Goal: Communication & Community: Answer question/provide support

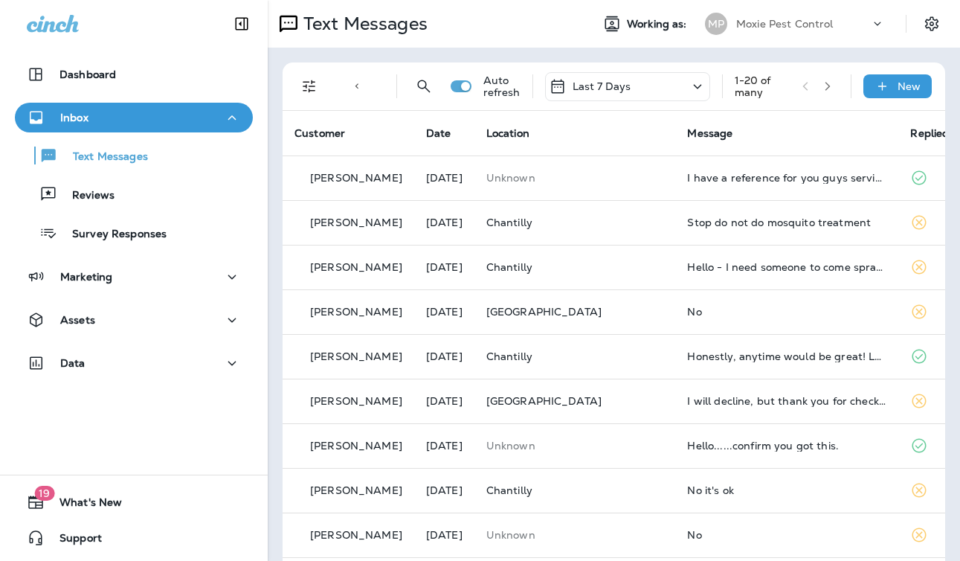
click at [643, 93] on div "Last 7 Days" at bounding box center [627, 86] width 165 height 29
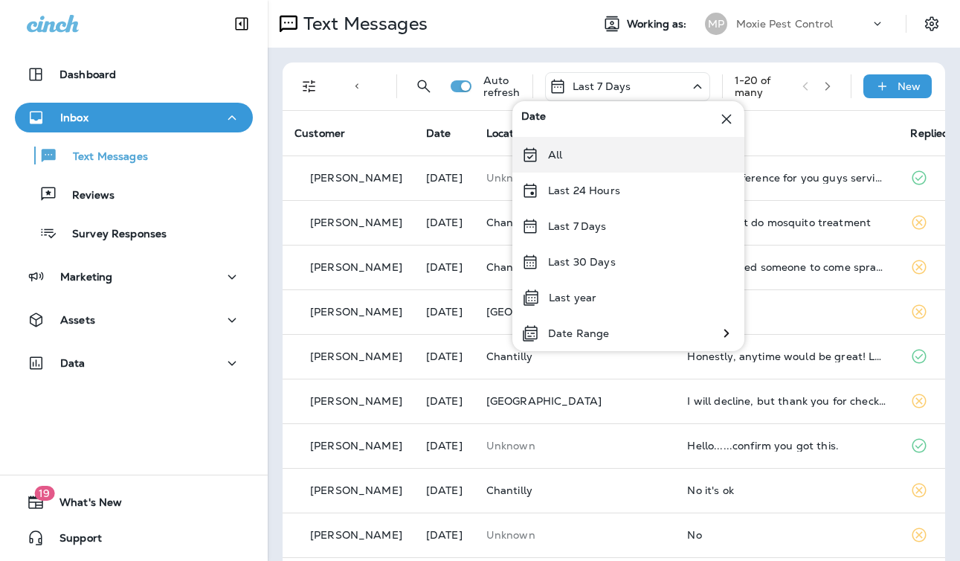
click at [598, 143] on div "All" at bounding box center [628, 155] width 232 height 36
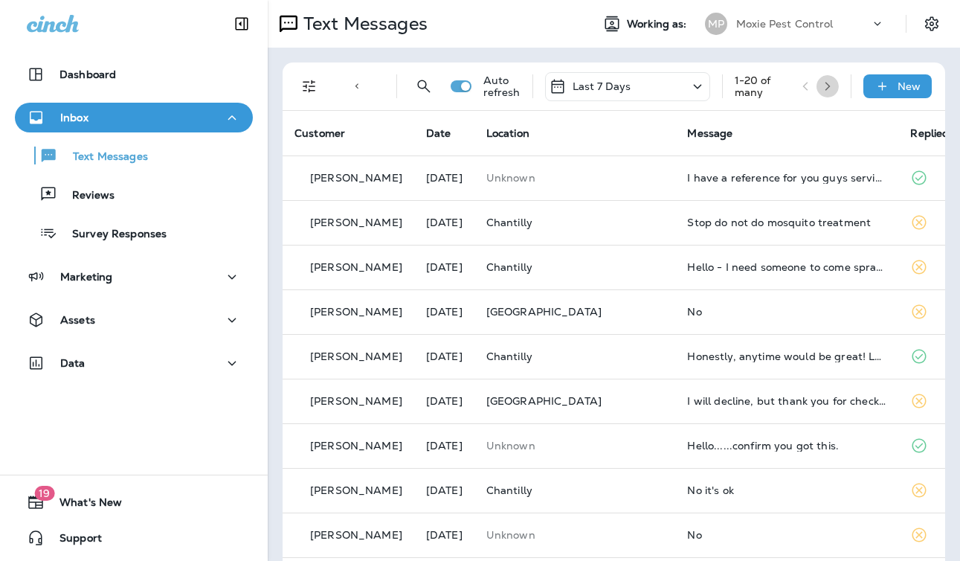
click at [836, 81] on button "button" at bounding box center [827, 86] width 22 height 22
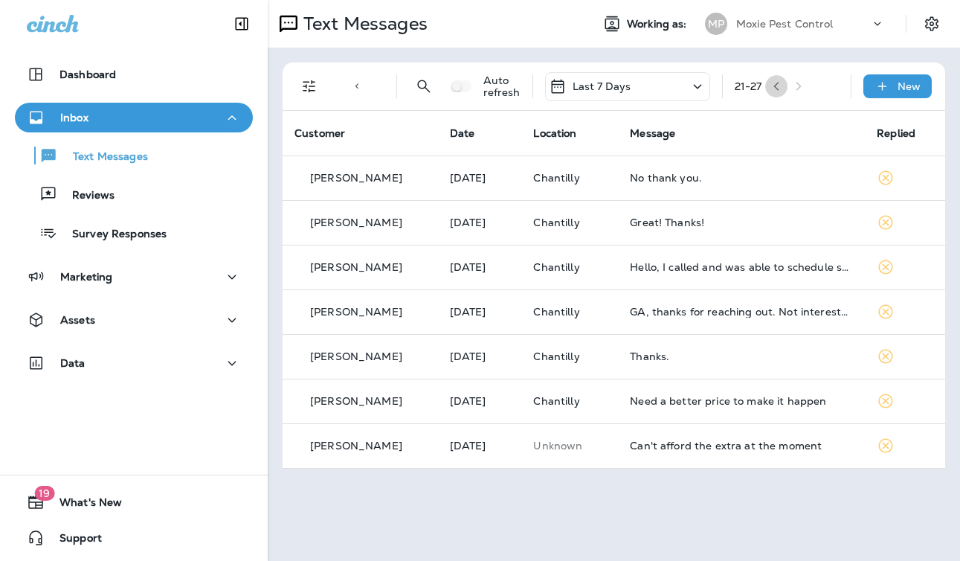
click at [779, 86] on icon "button" at bounding box center [776, 86] width 10 height 10
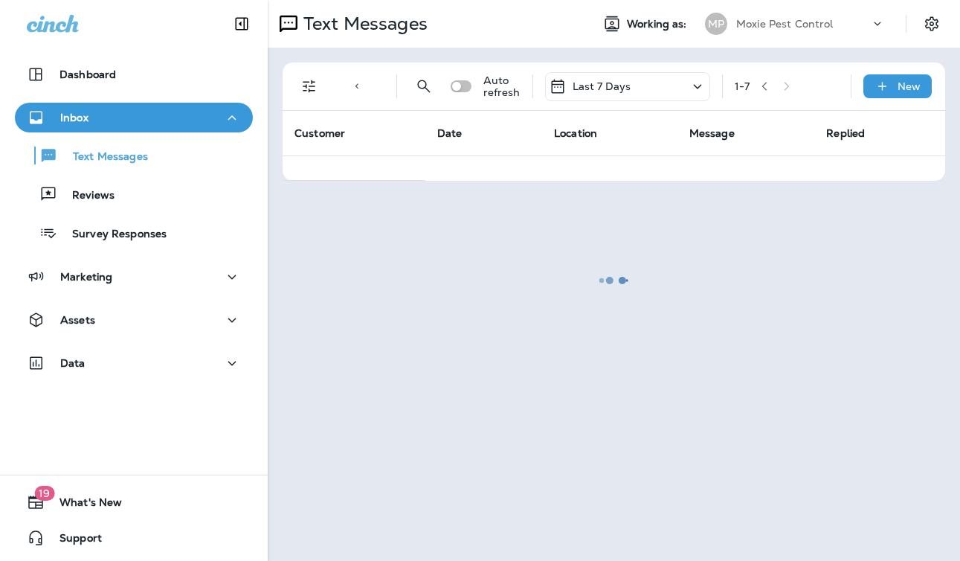
drag, startPoint x: 674, startPoint y: 88, endPoint x: 665, endPoint y: 90, distance: 9.8
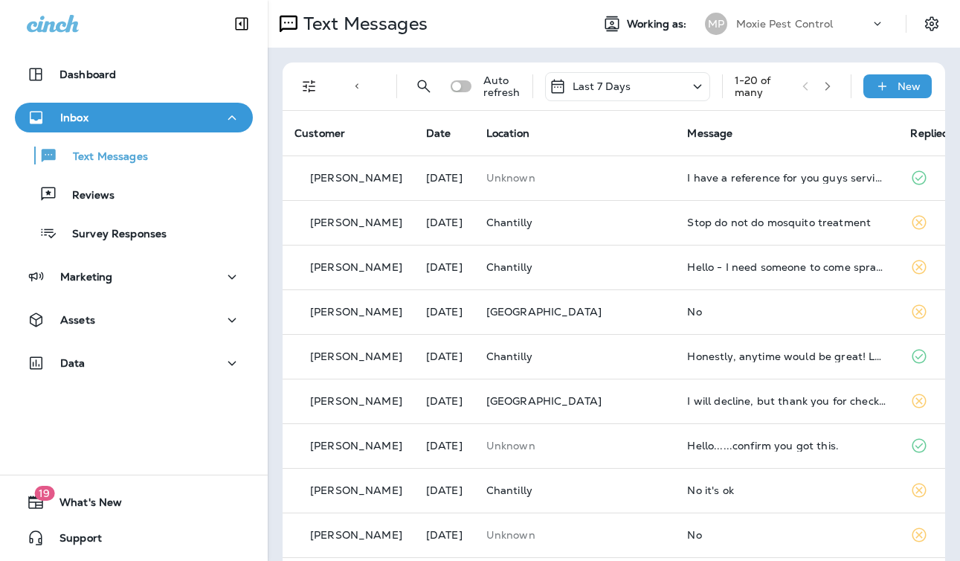
drag, startPoint x: 631, startPoint y: 59, endPoint x: 633, endPoint y: 67, distance: 7.8
click at [631, 59] on div "Text Direction : Incoming Location : Chantilly +3 Auto refresh Last 7 Days 1 - …" at bounding box center [614, 556] width 692 height 1016
click at [635, 69] on div "Text Direction : Incoming Location : Chantilly +3 Auto refresh Last 7 Days 1 - …" at bounding box center [616, 86] width 645 height 48
click at [622, 83] on p "Last 7 Days" at bounding box center [601, 86] width 59 height 12
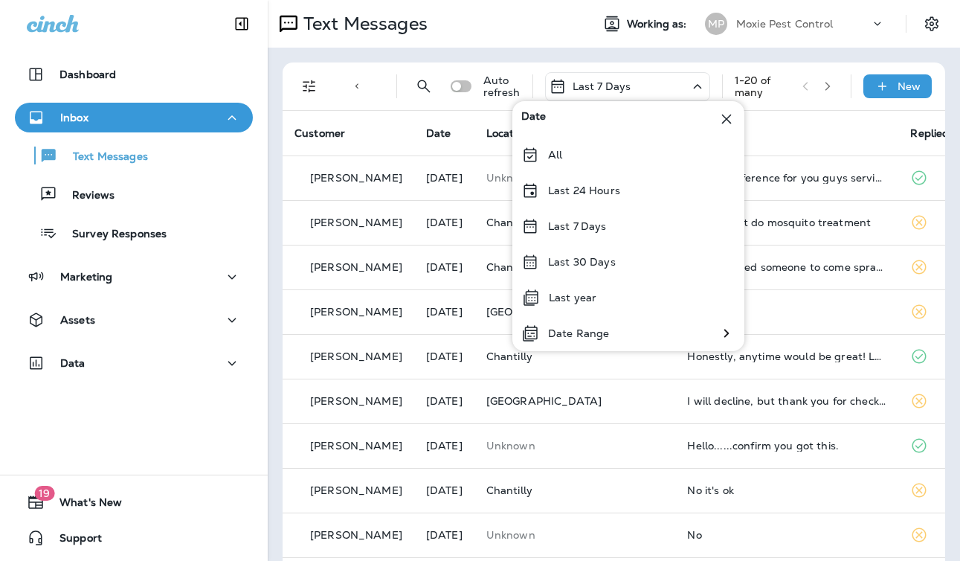
click at [564, 152] on div "All" at bounding box center [628, 155] width 232 height 36
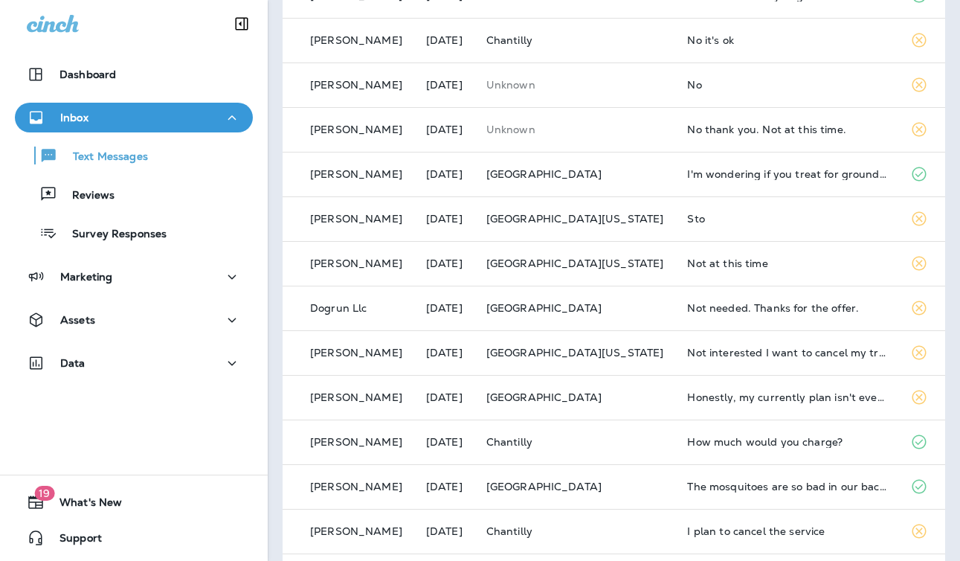
scroll to position [503, 0]
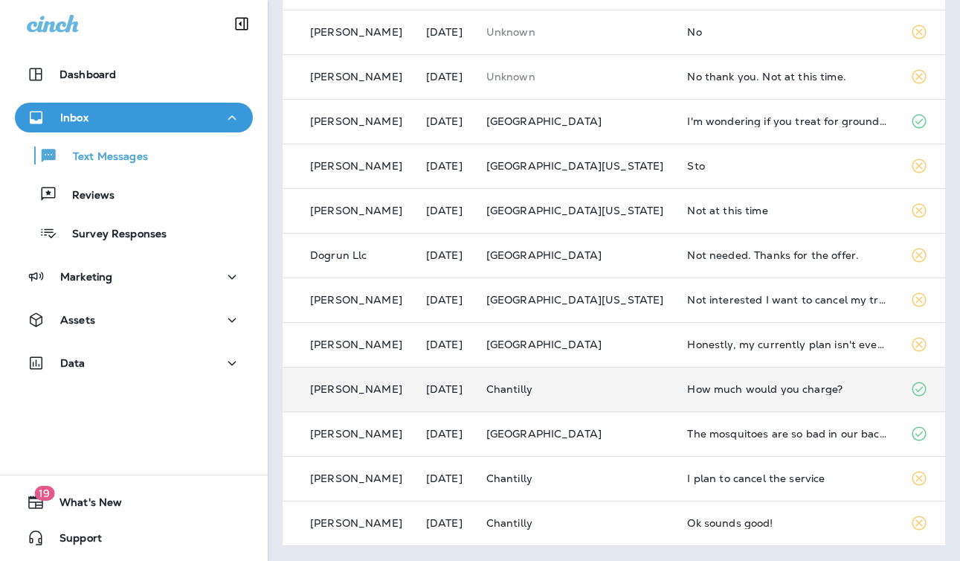
click at [691, 390] on div "How much would you charge?" at bounding box center [786, 389] width 199 height 12
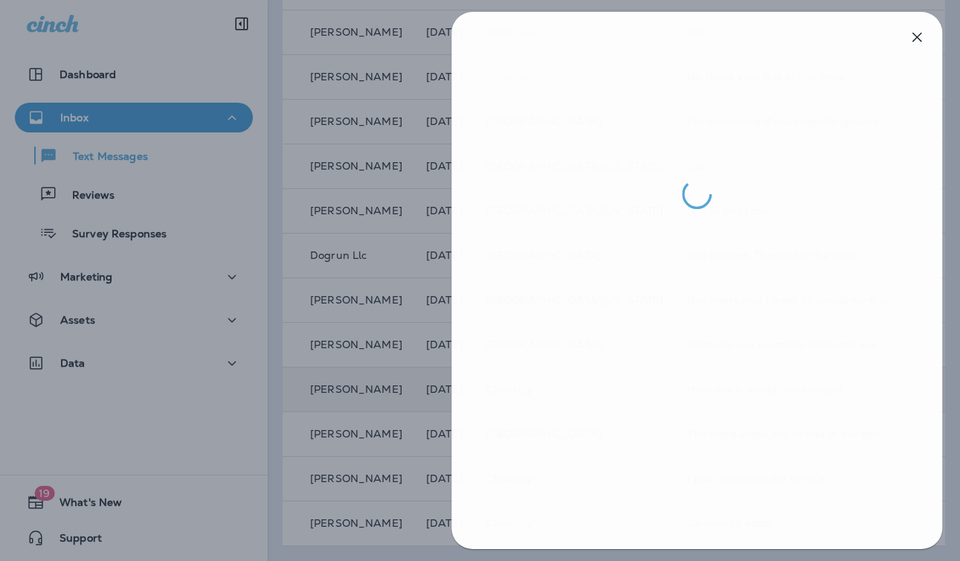
click at [416, 360] on div at bounding box center [481, 280] width 960 height 561
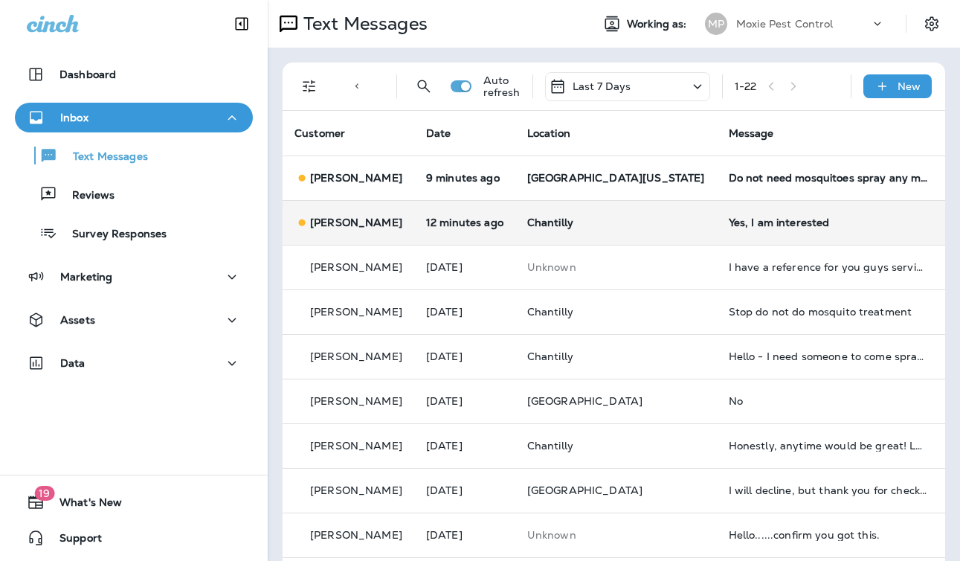
click at [616, 228] on td "Chantilly" at bounding box center [615, 222] width 201 height 45
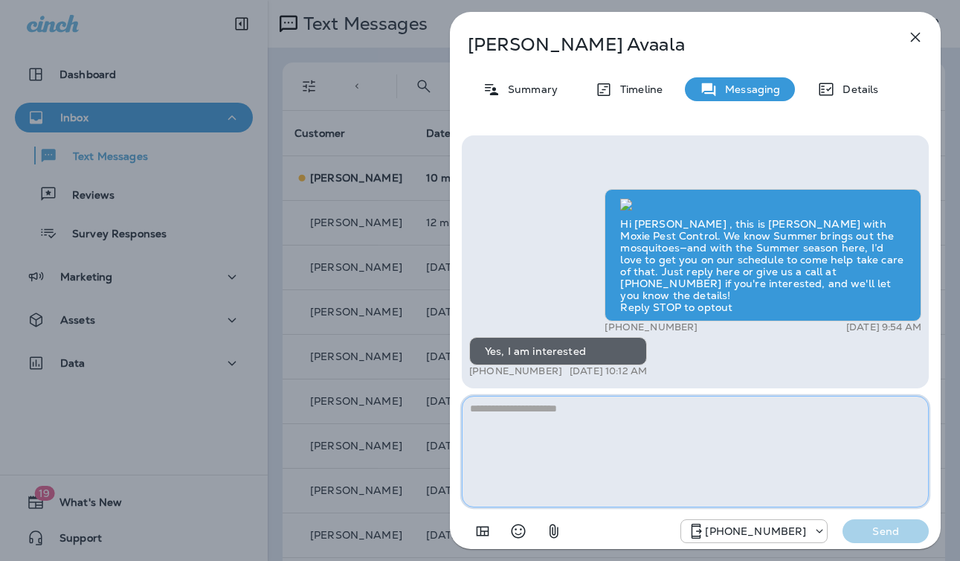
paste textarea "**********"
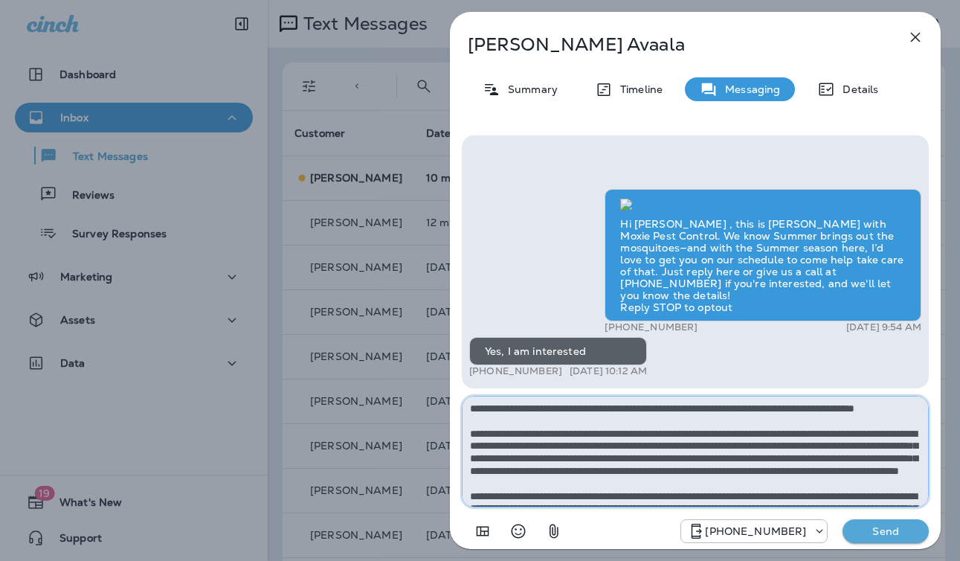
scroll to position [83, 0]
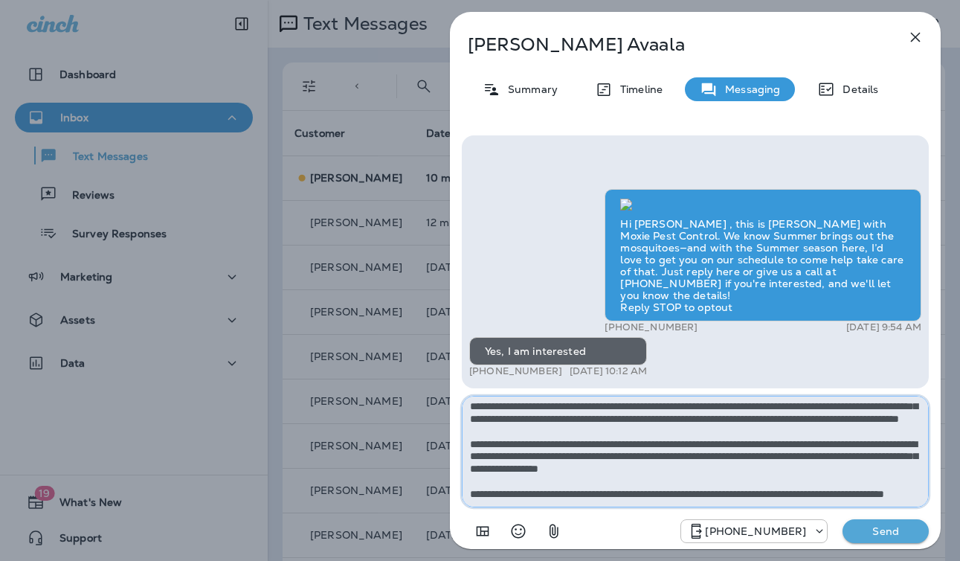
type textarea "**********"
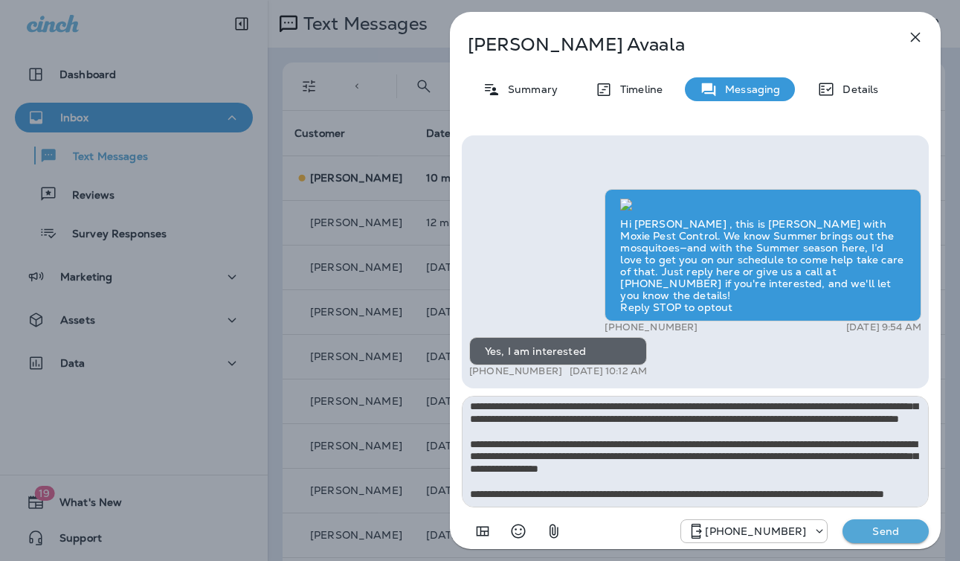
click at [904, 532] on p "Send" at bounding box center [885, 530] width 62 height 13
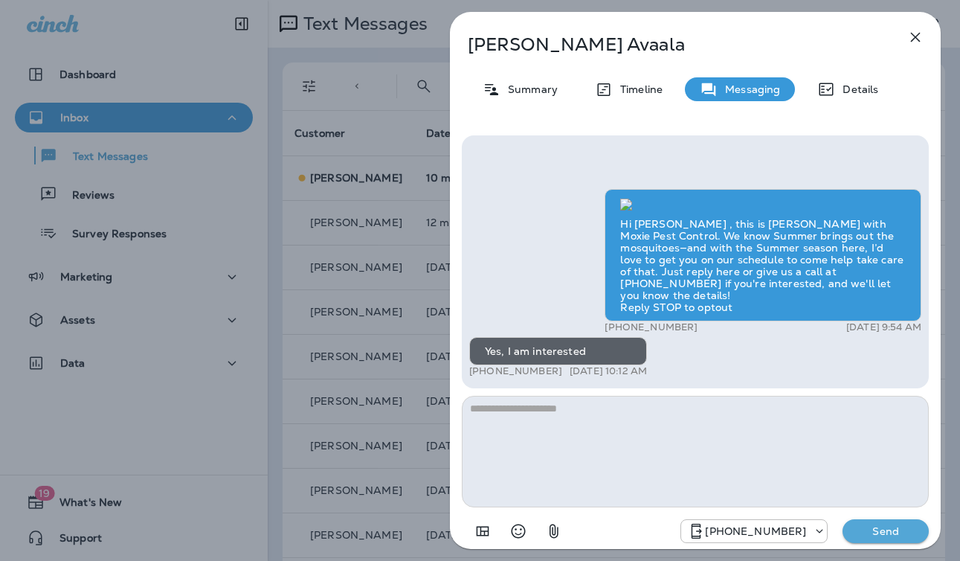
scroll to position [0, 0]
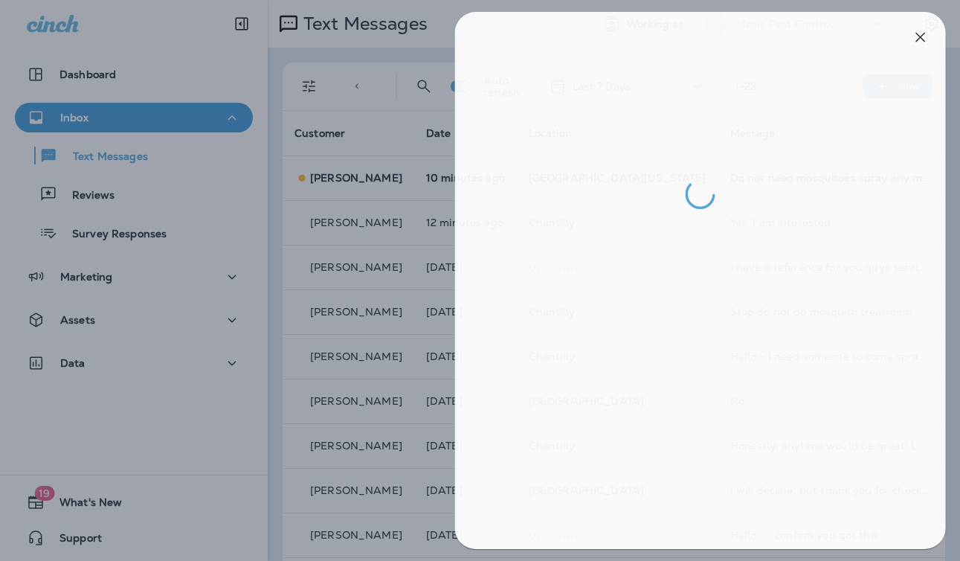
drag, startPoint x: 419, startPoint y: 369, endPoint x: 419, endPoint y: 379, distance: 10.4
click at [419, 369] on div at bounding box center [485, 280] width 960 height 561
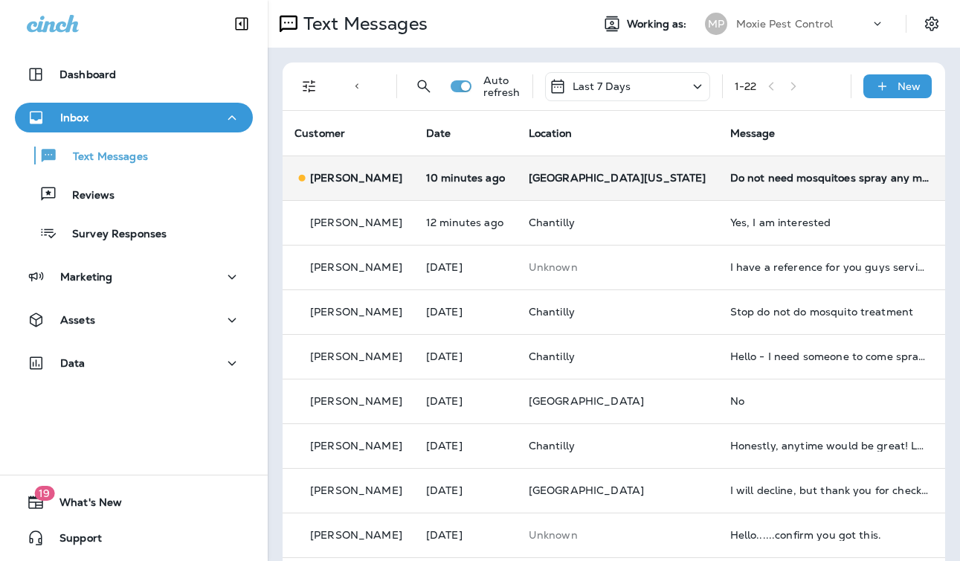
click at [730, 177] on div "Do not need mosquitoes spray any more" at bounding box center [829, 178] width 199 height 12
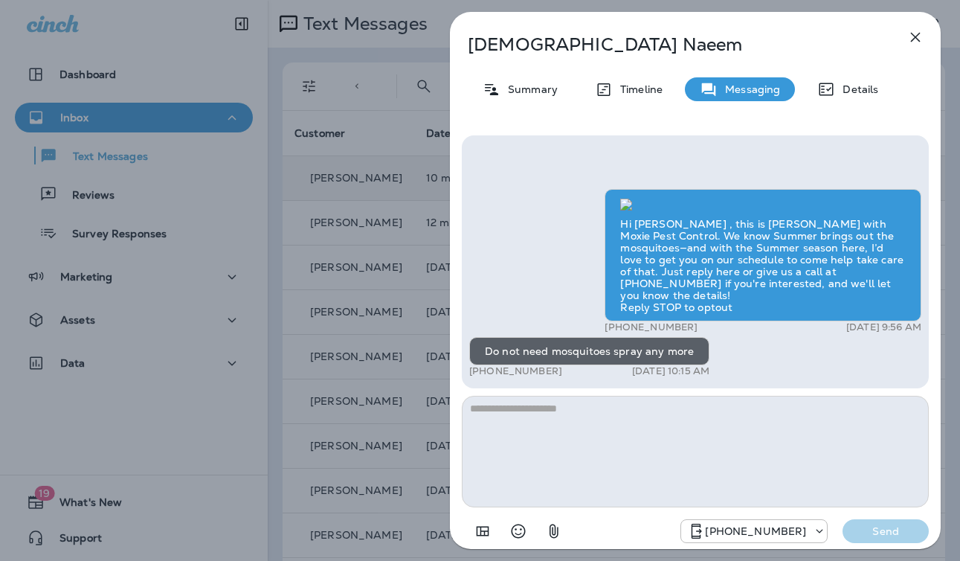
click at [387, 311] on div "Muhammad Naeem Summary Timeline Messaging Details Hi Muhammad , this is Steven …" at bounding box center [480, 280] width 960 height 561
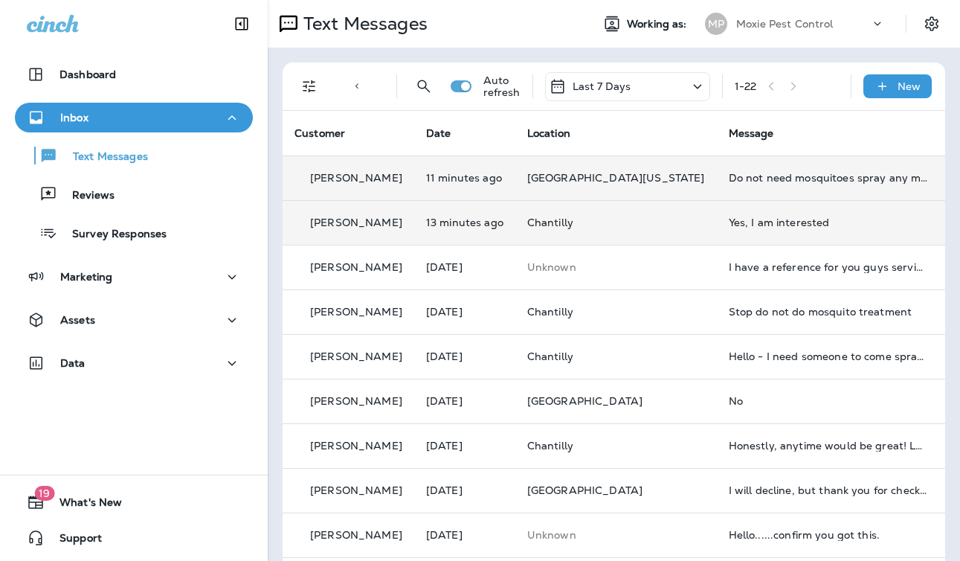
click at [653, 222] on td "Chantilly" at bounding box center [615, 222] width 201 height 45
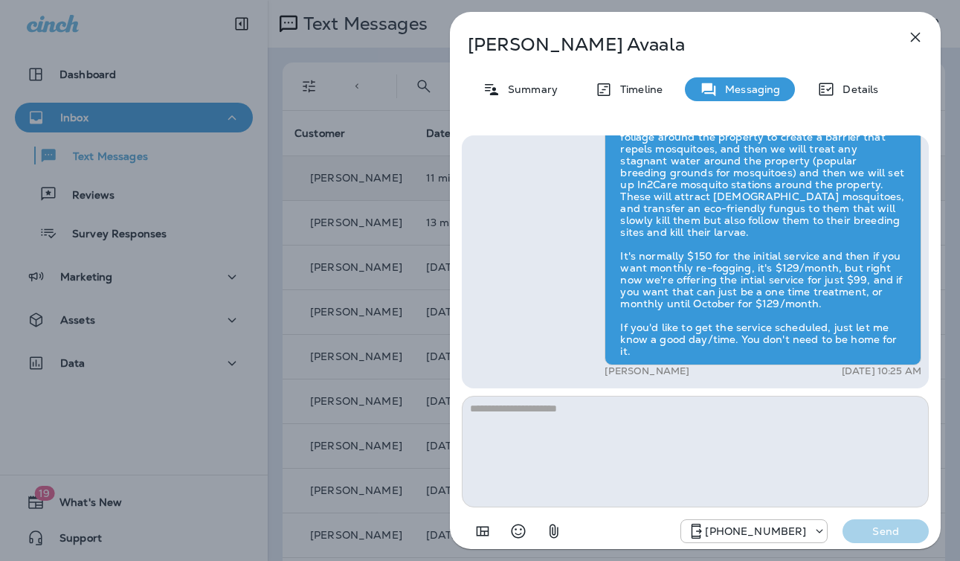
click at [396, 259] on div "Anand Avaala Summary Timeline Messaging Details Hi Anand , this is Steven with …" at bounding box center [480, 280] width 960 height 561
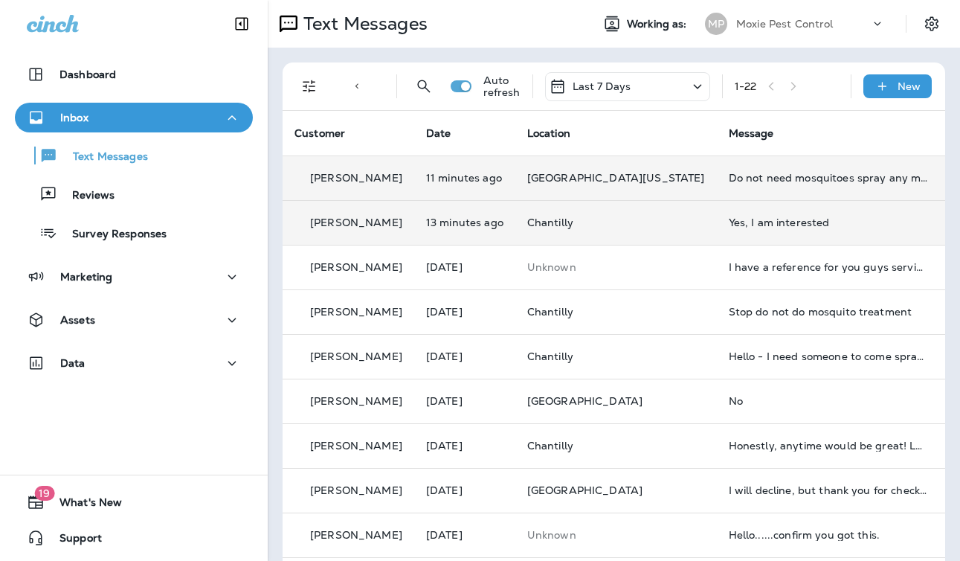
click at [647, 212] on td "Chantilly" at bounding box center [615, 222] width 201 height 45
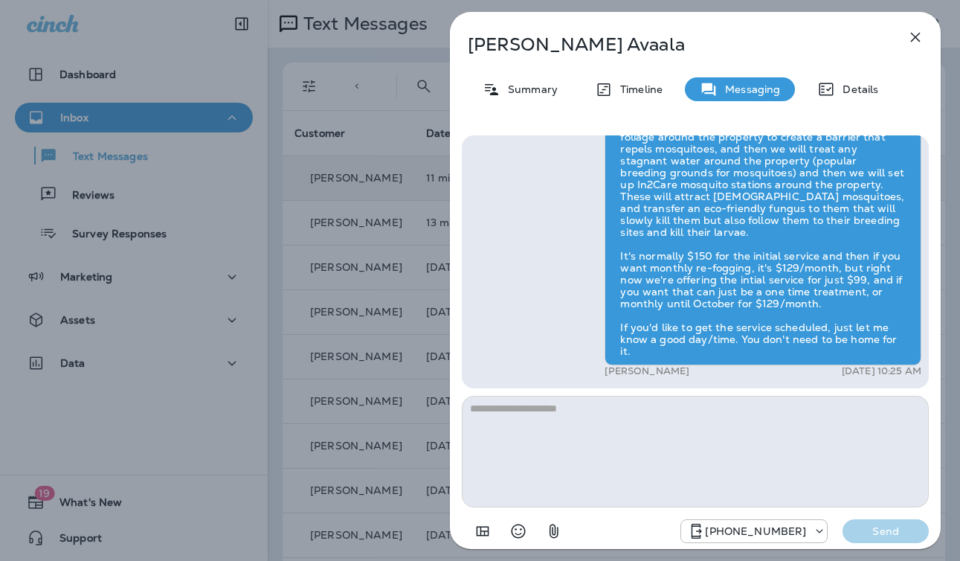
click at [410, 285] on div "Anand Avaala Summary Timeline Messaging Details Hi Anand , this is Steven with …" at bounding box center [480, 280] width 960 height 561
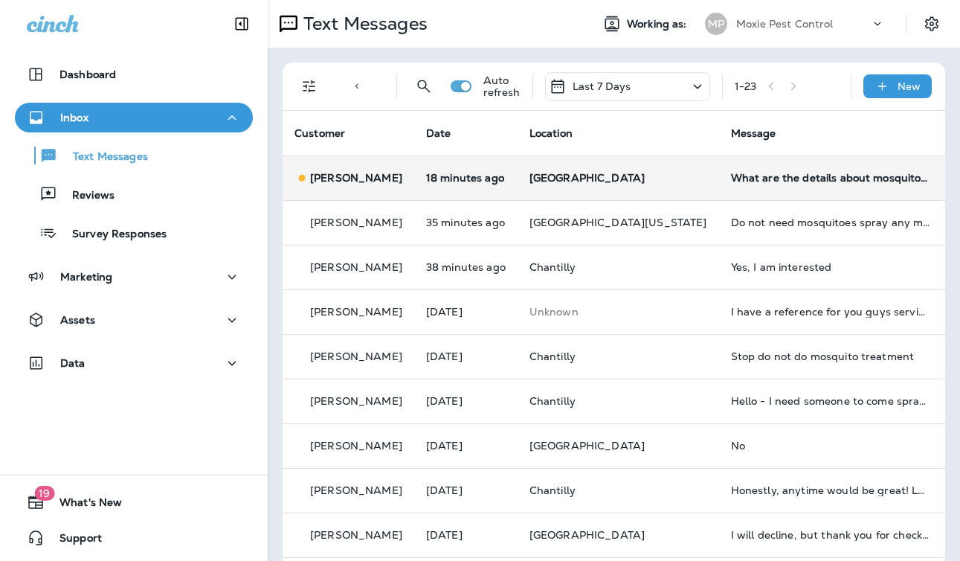
click at [719, 162] on td "What are the details about mosquitoes?" at bounding box center [830, 177] width 223 height 45
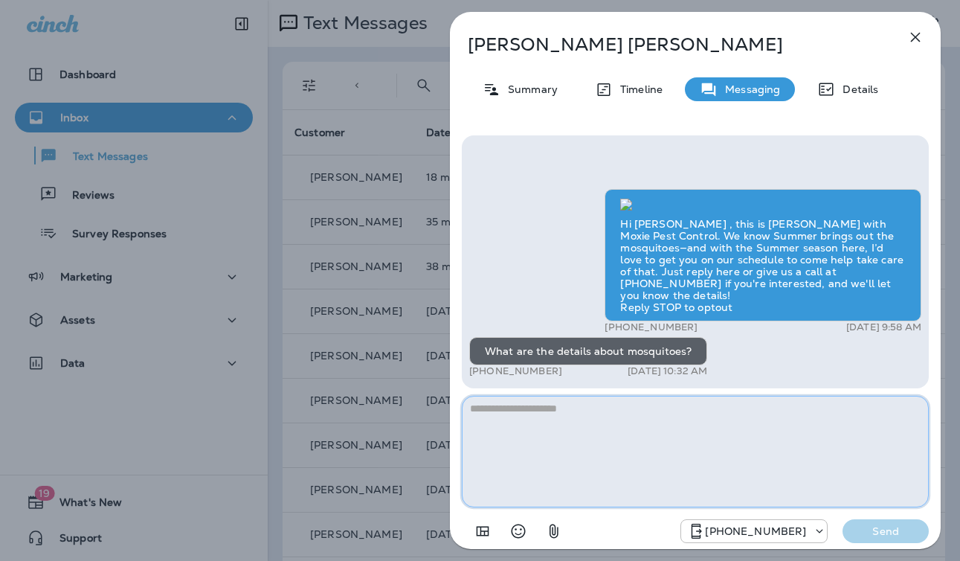
paste textarea "**********"
type textarea "**********"
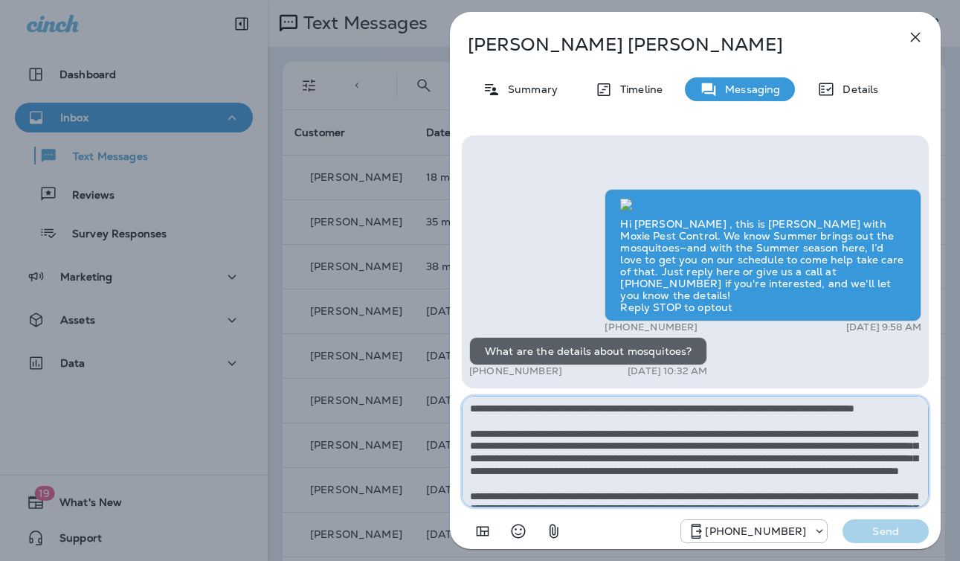
scroll to position [83, 0]
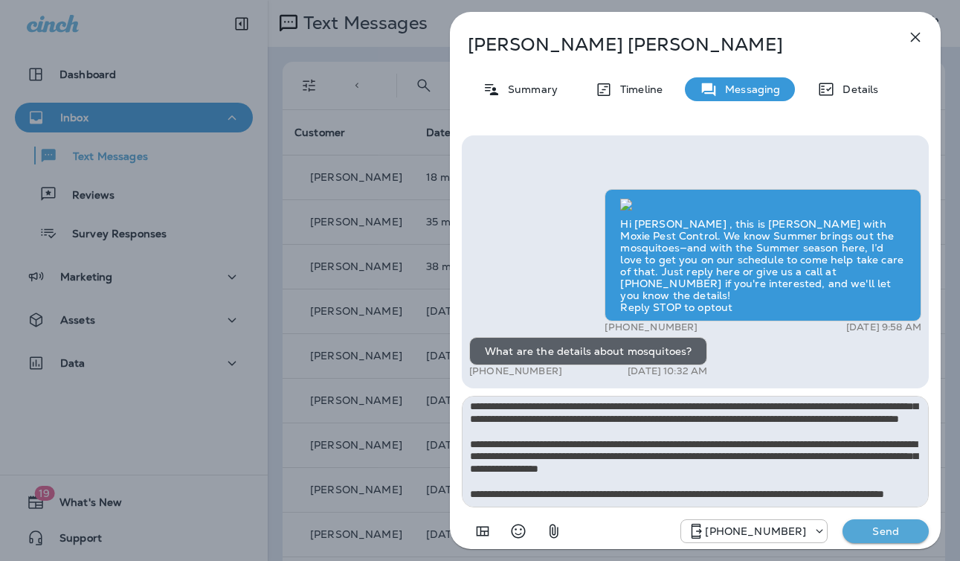
click at [940, 537] on div "Michele Sifuentes Summary Timeline Messaging Details Hi Michele , this is Steve…" at bounding box center [694, 280] width 529 height 561
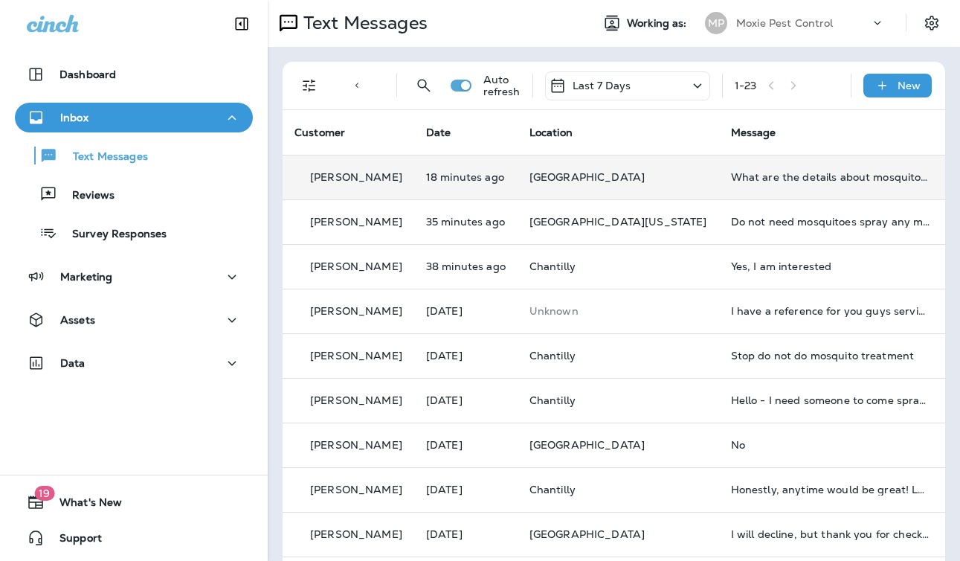
click at [633, 162] on td "[GEOGRAPHIC_DATA]" at bounding box center [617, 177] width 201 height 45
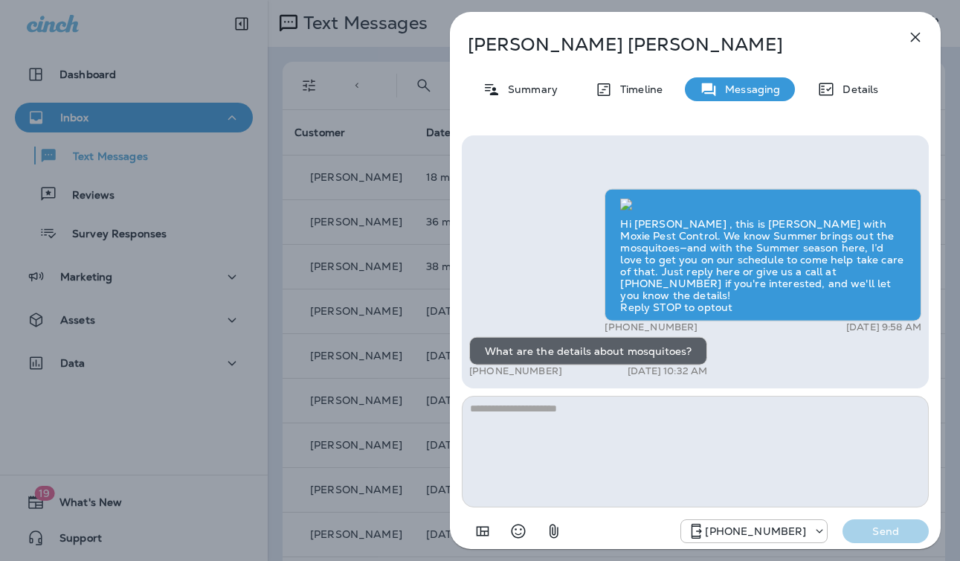
click at [810, 474] on textarea at bounding box center [695, 452] width 467 height 112
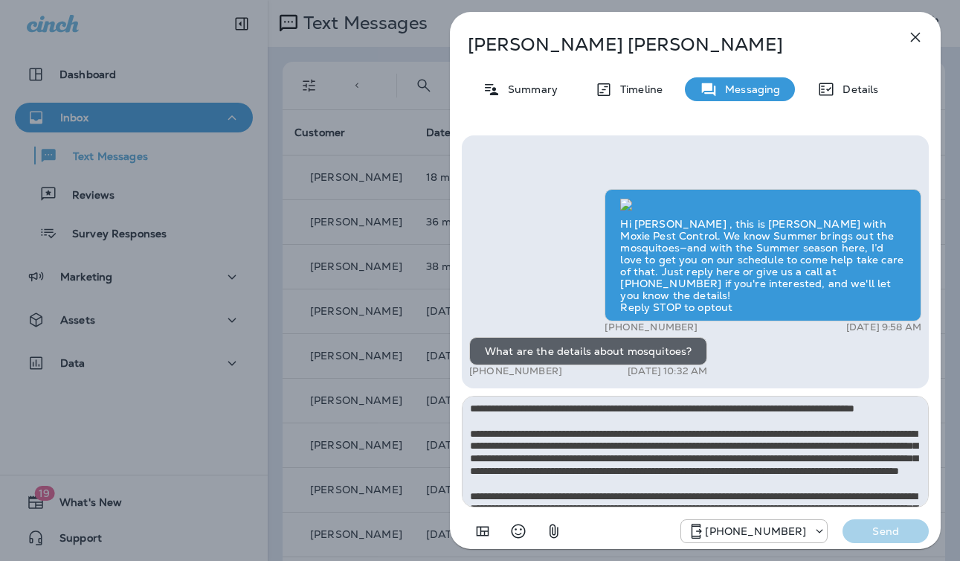
scroll to position [83, 0]
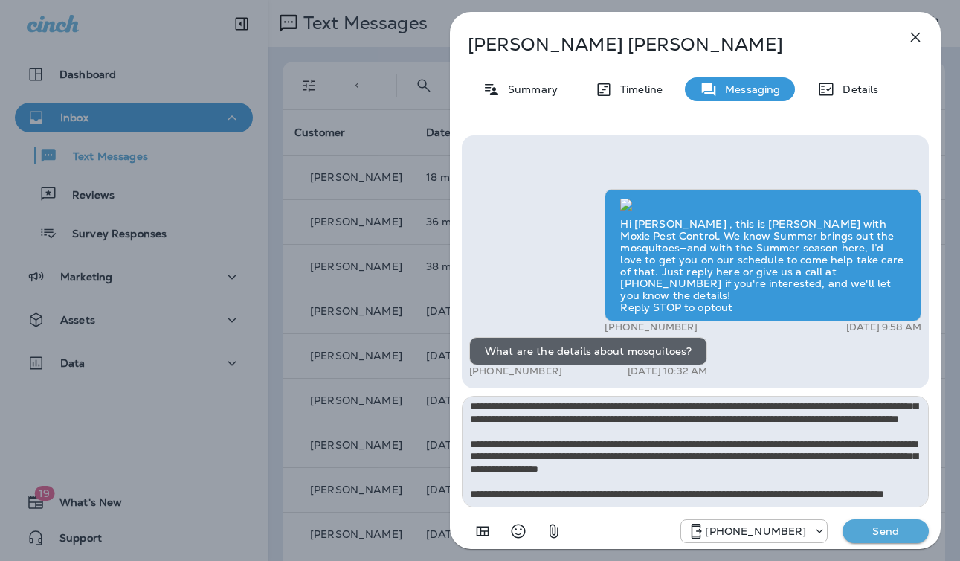
type textarea "**********"
click at [878, 528] on p "Send" at bounding box center [885, 530] width 62 height 13
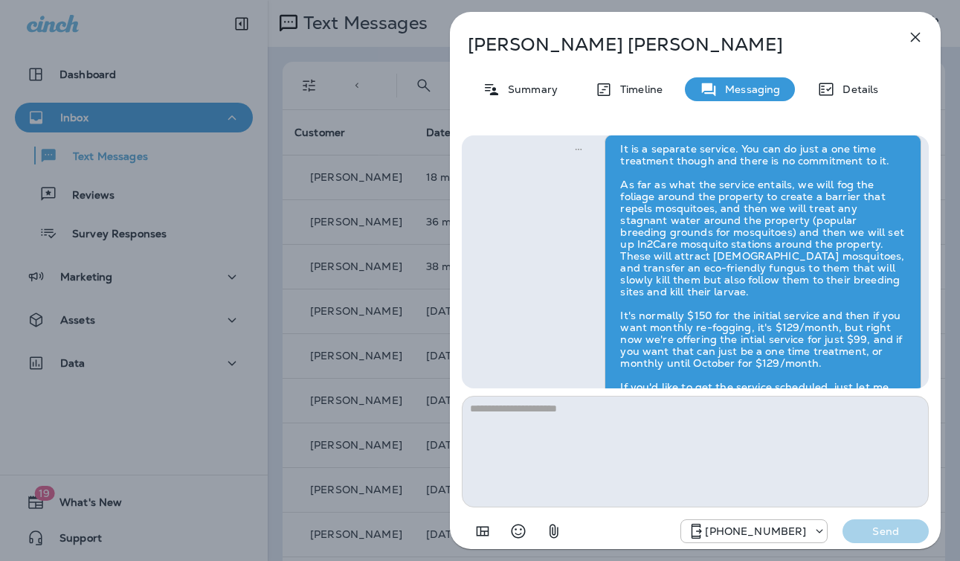
scroll to position [0, 0]
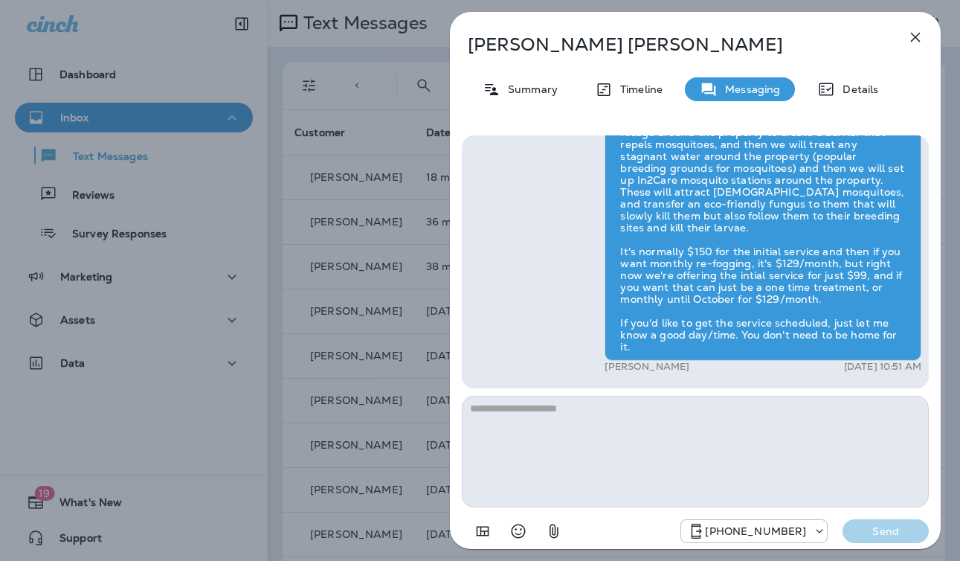
click at [380, 312] on div "Michele Sifuentes Summary Timeline Messaging Details Hi Michele , this is Steve…" at bounding box center [480, 280] width 960 height 561
